Goal: Task Accomplishment & Management: Manage account settings

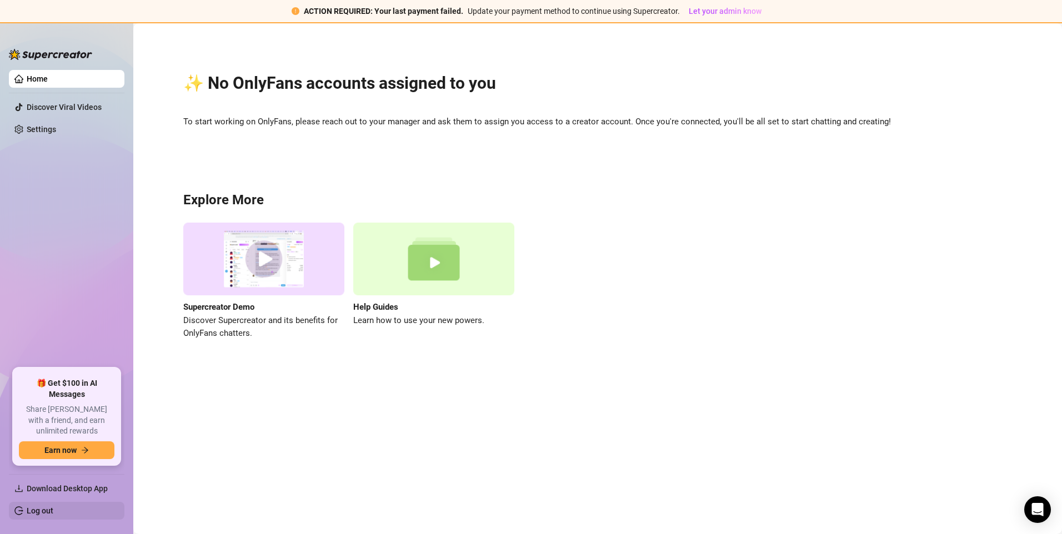
click at [34, 508] on link "Log out" at bounding box center [40, 510] width 27 height 9
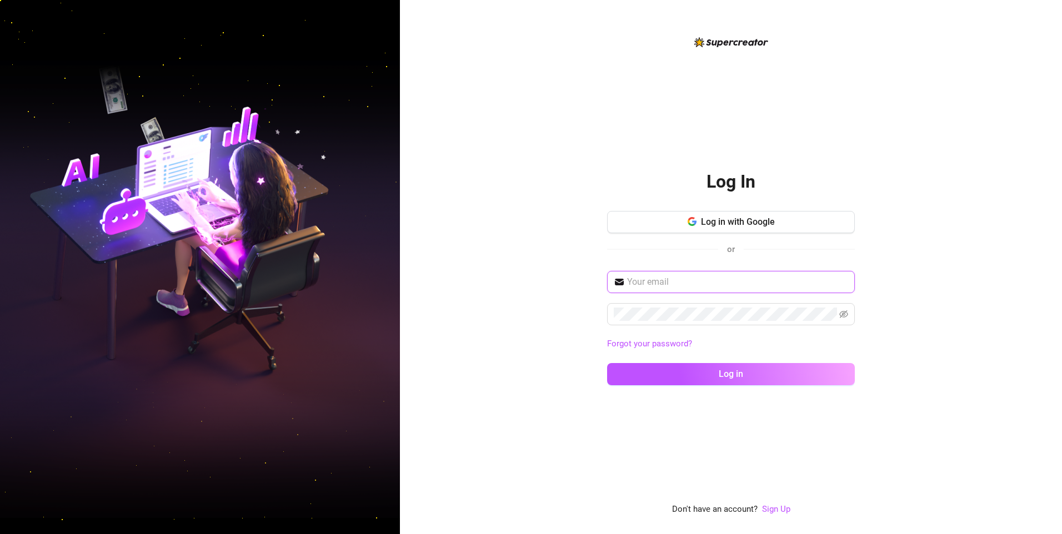
click at [710, 279] on input "text" at bounding box center [737, 281] width 221 height 13
type input "jerick23constantino@gmail.com"
drag, startPoint x: 701, startPoint y: 373, endPoint x: 333, endPoint y: 533, distance: 402.1
click at [692, 374] on button "Log in" at bounding box center [731, 374] width 248 height 22
